Goal: Use online tool/utility: Utilize a website feature to perform a specific function

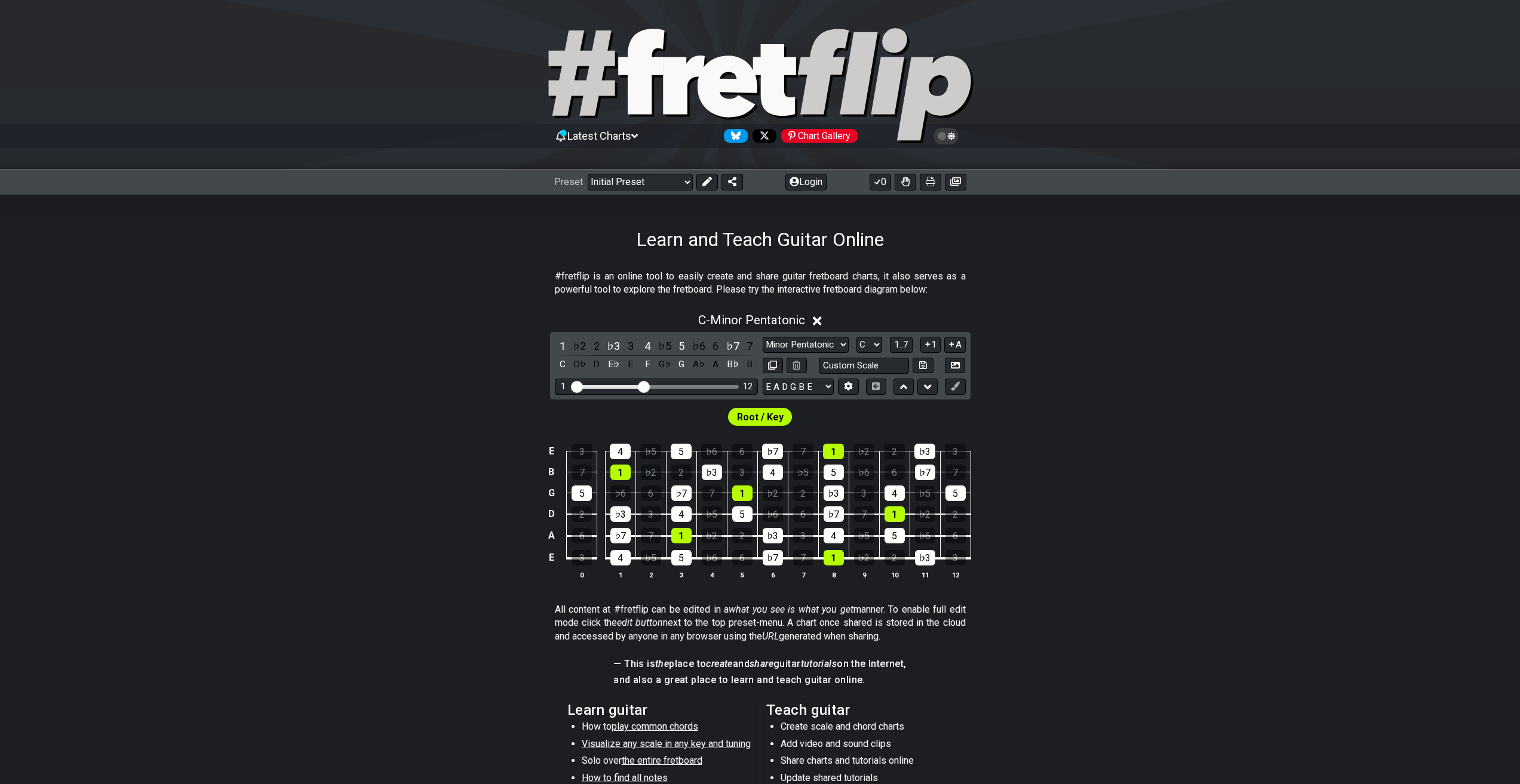
scroll to position [119, 0]
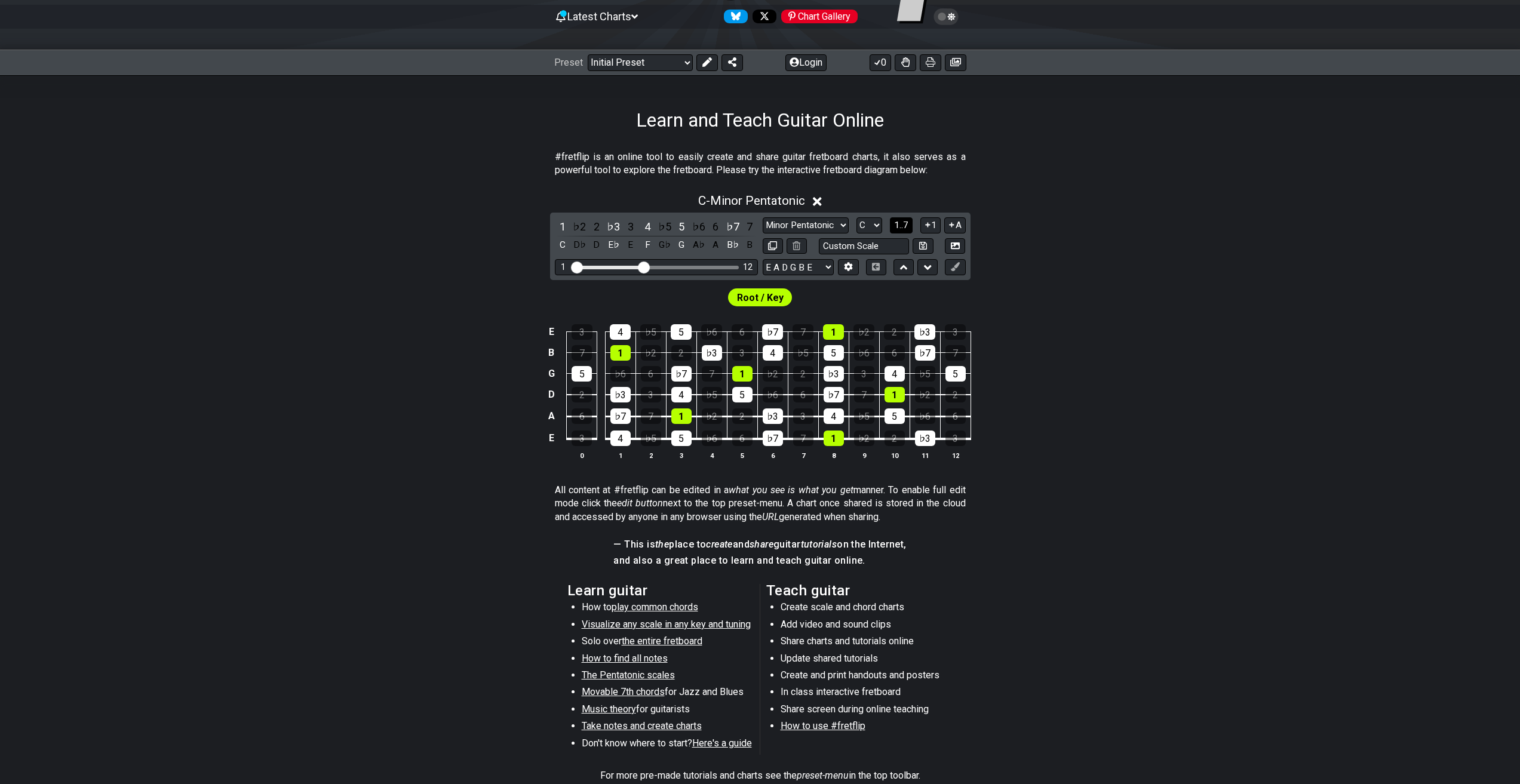
click at [906, 226] on span "1..7" at bounding box center [901, 224] width 14 height 10
click at [910, 220] on button "..." at bounding box center [901, 225] width 20 height 16
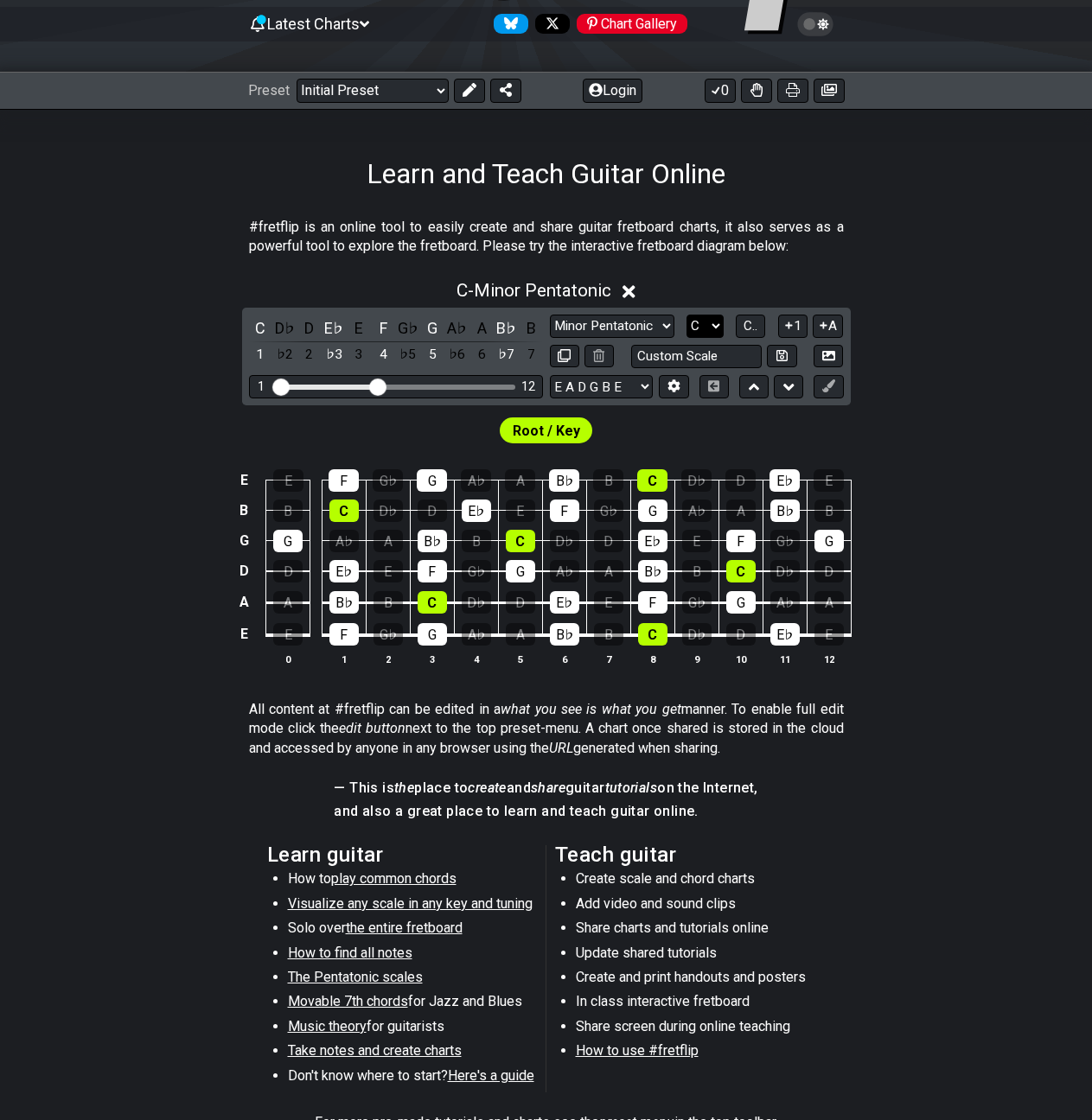
click at [707, 331] on select "A♭ A A♯ B♭ B C C♯ D♭ D D♯ E♭ E F F♯ G♭ G G♯" at bounding box center [705, 326] width 37 height 23
click at [703, 328] on select "A♭ A A♯ B♭ B C C♯ D♭ D D♯ E♭ E F F♯ G♭ G G♯" at bounding box center [705, 326] width 37 height 23
click at [525, 644] on div "A" at bounding box center [520, 634] width 29 height 22
click at [516, 639] on div "A" at bounding box center [520, 634] width 29 height 22
click at [513, 639] on div "A" at bounding box center [520, 634] width 29 height 22
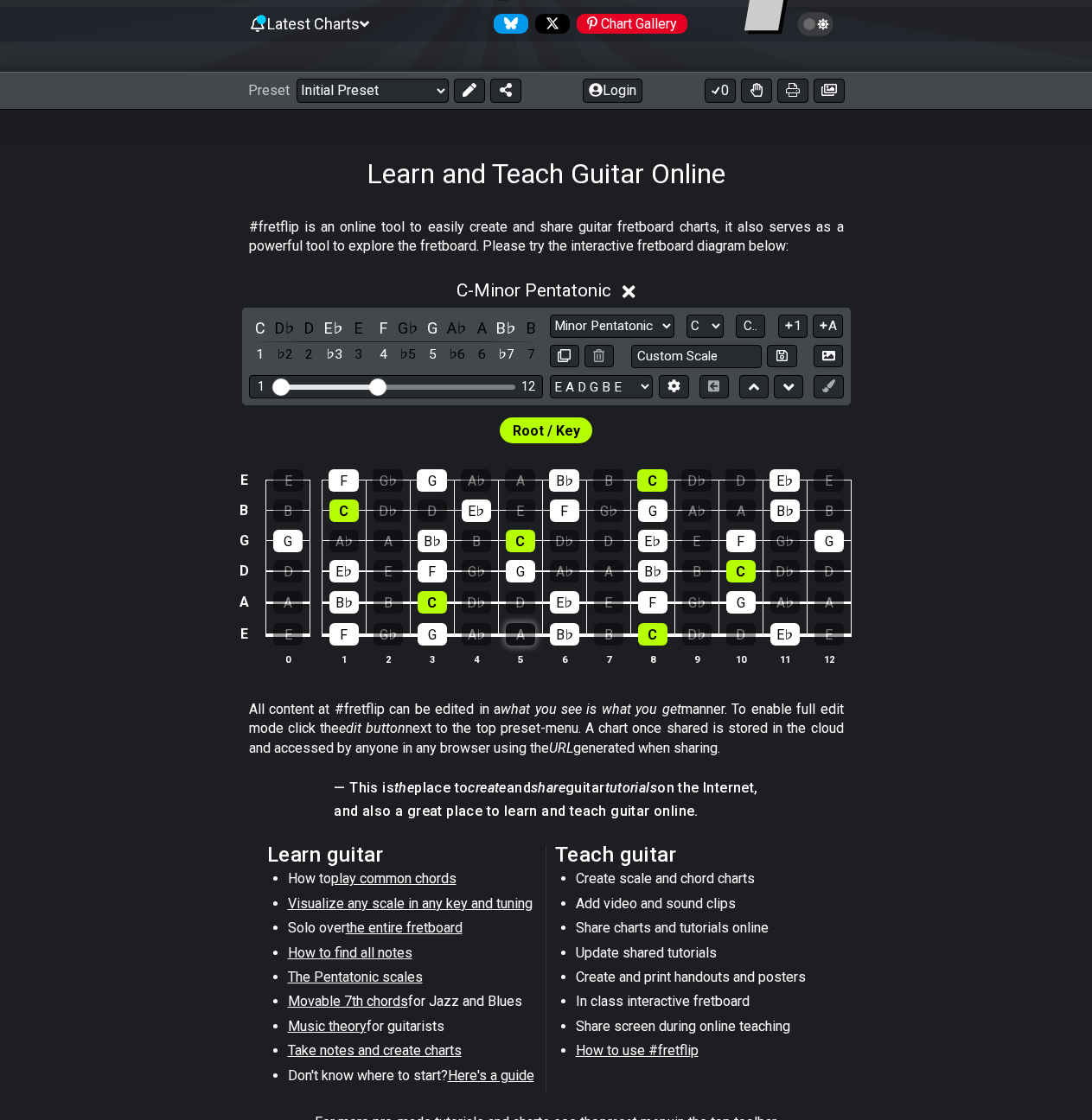
click at [513, 639] on div "A" at bounding box center [520, 634] width 29 height 22
click at [306, 359] on div "2" at bounding box center [309, 354] width 22 height 23
click at [358, 358] on div "3" at bounding box center [358, 354] width 22 height 23
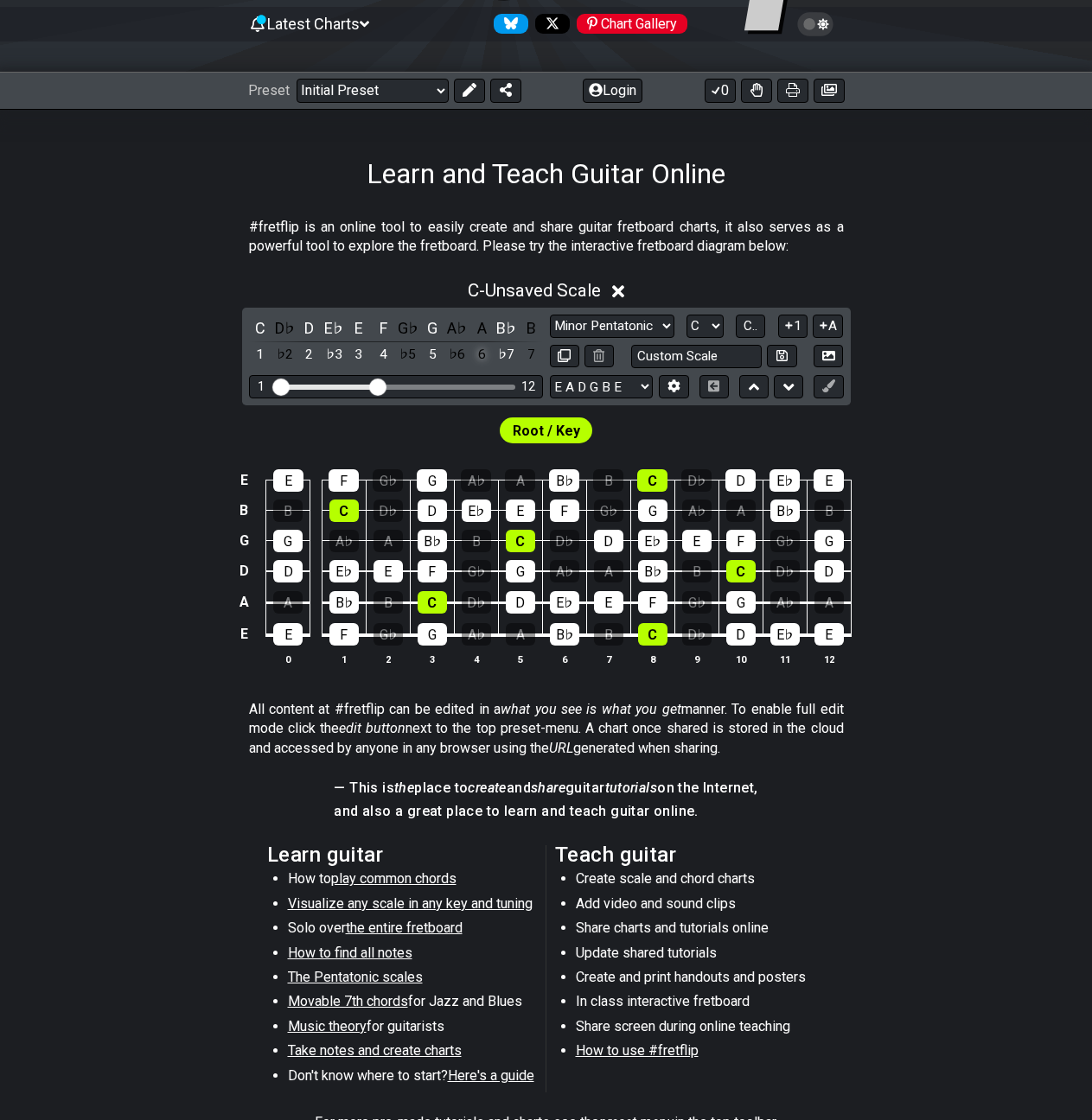
click at [484, 358] on div "6" at bounding box center [481, 354] width 22 height 23
click at [533, 358] on div "7" at bounding box center [530, 354] width 22 height 23
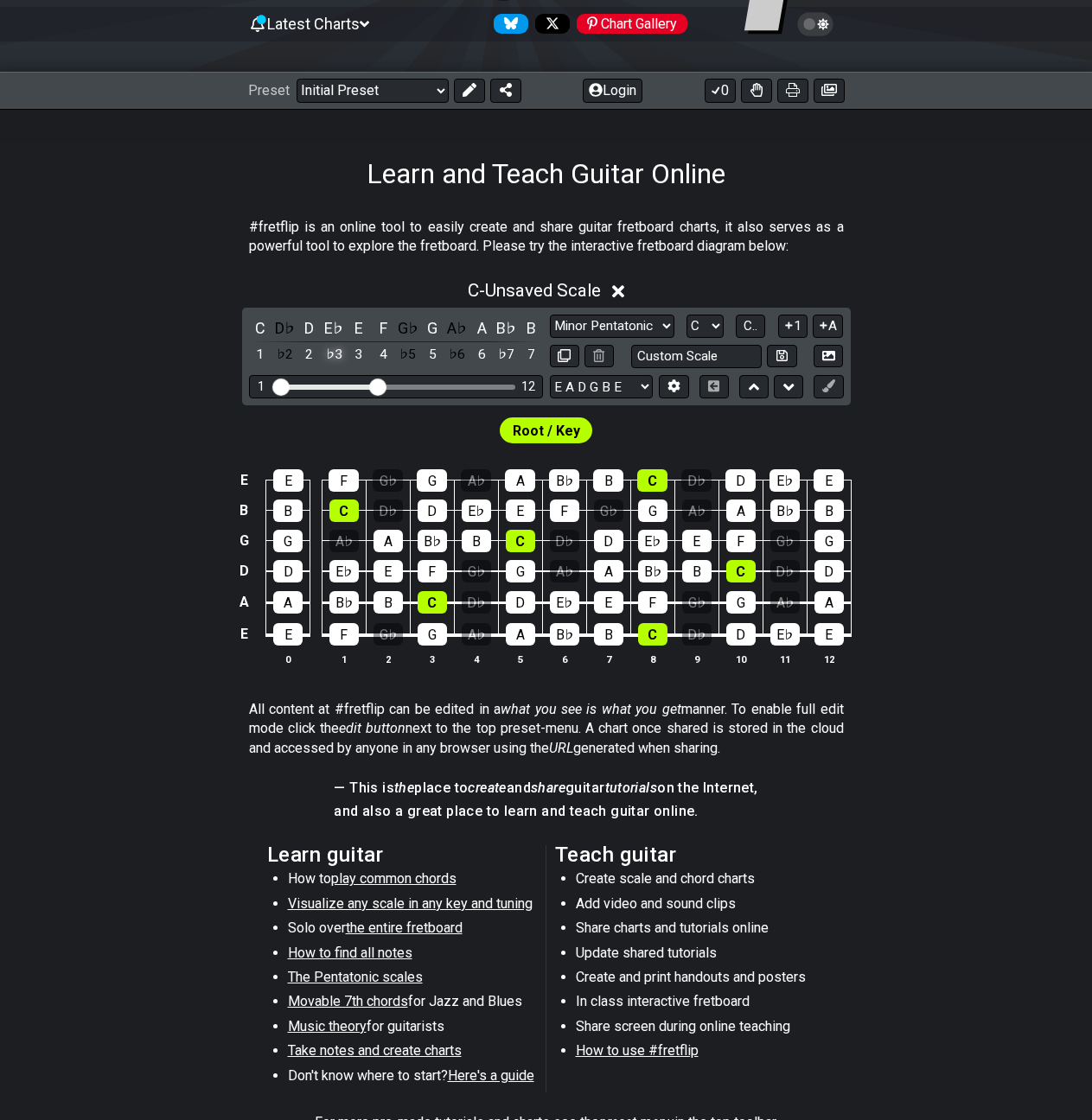
click at [344, 362] on div "♭3" at bounding box center [333, 354] width 22 height 23
click at [508, 354] on div "♭7" at bounding box center [506, 354] width 22 height 23
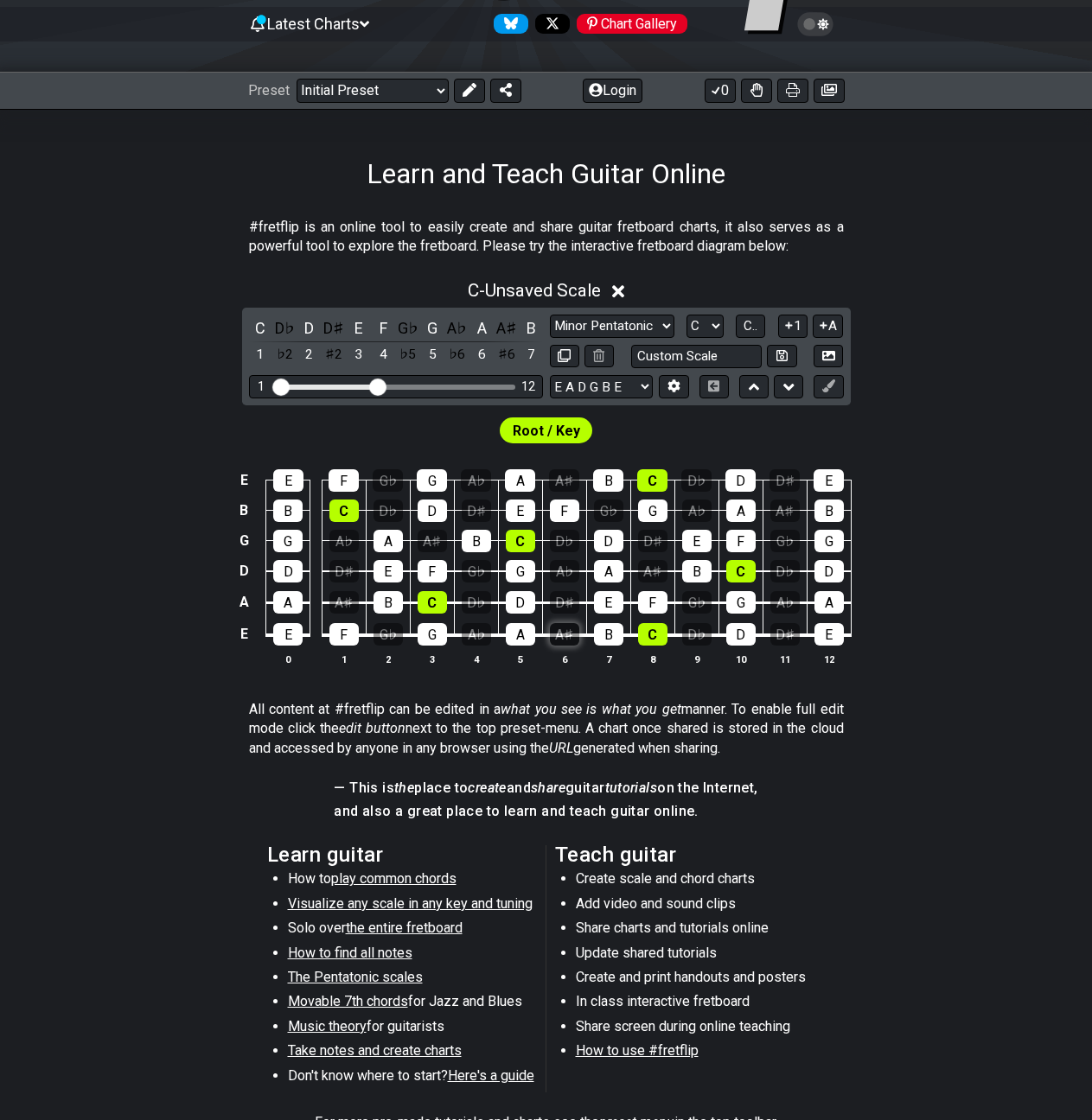
click at [566, 636] on div "A♯" at bounding box center [564, 634] width 29 height 22
click at [567, 640] on div "A♯" at bounding box center [564, 634] width 29 height 22
click at [718, 337] on select "A♭ A A♯ B♭ B C C♯ D♭ D D♯ E♭ E F F♯ G♭ G G♯" at bounding box center [705, 326] width 37 height 23
select select "F"
click at [687, 314] on select "A♭ A A♯ B♭ B C C♯ D♭ D D♯ E♭ E F F♯ G♭ G G♯" at bounding box center [705, 326] width 37 height 23
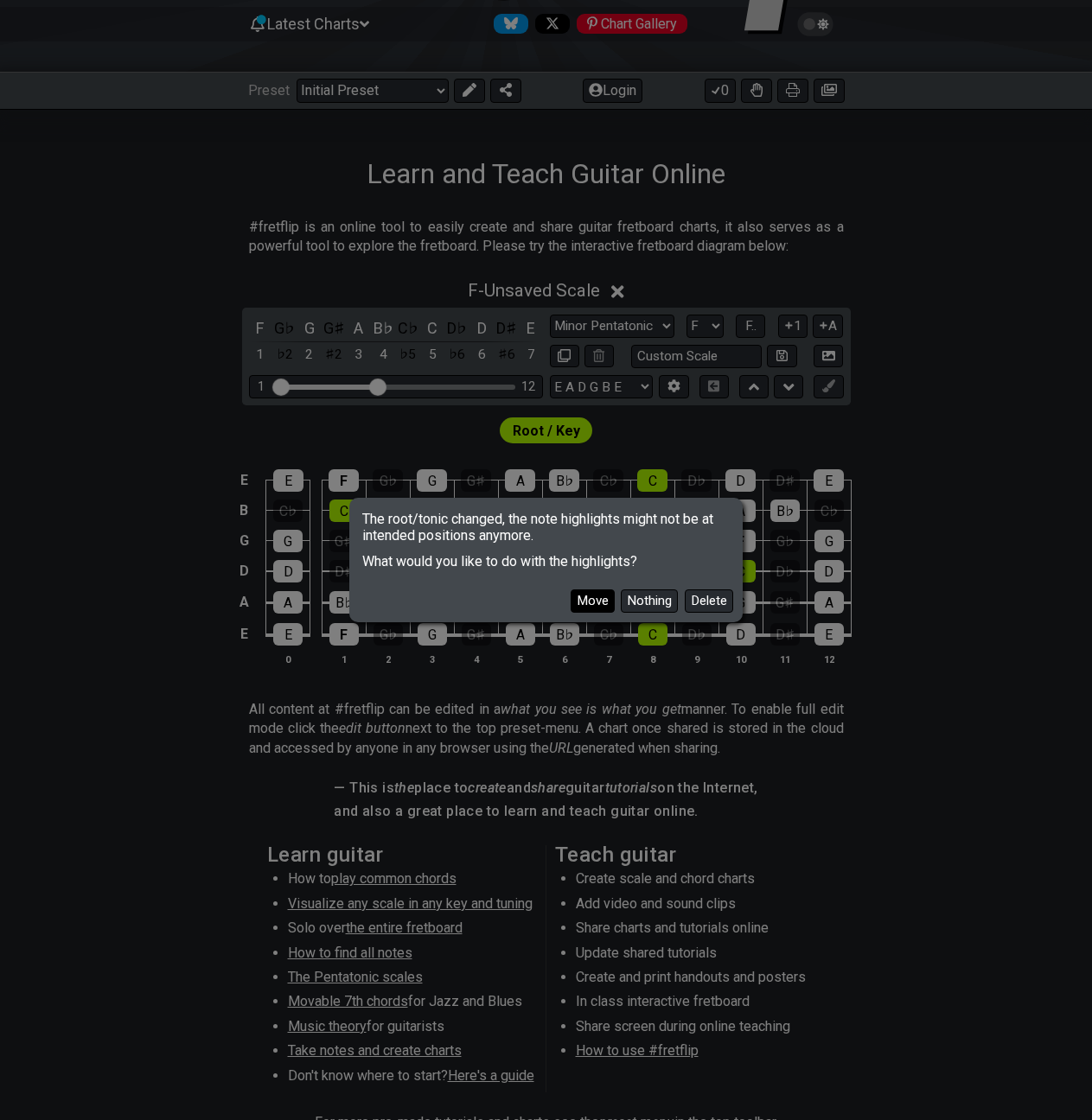
click at [591, 602] on button "Move" at bounding box center [593, 601] width 45 height 23
